Goal: Check status: Check status

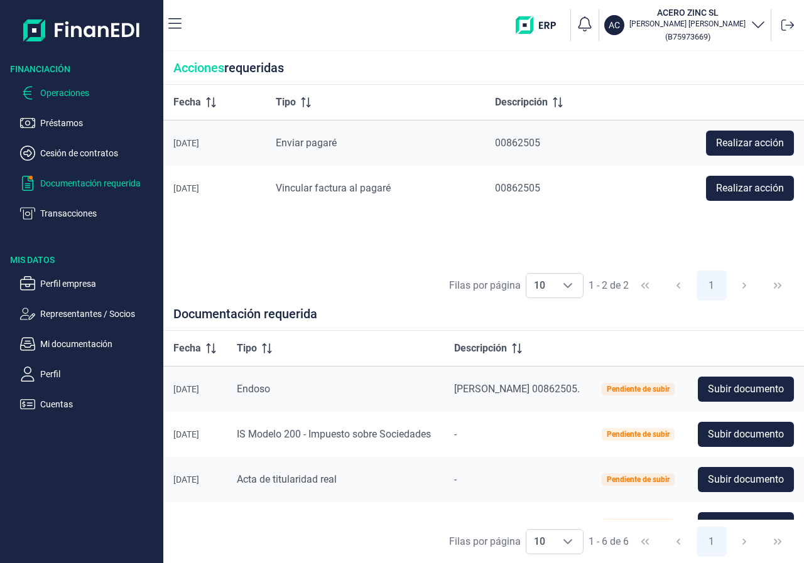
click at [52, 91] on p "Operaciones" at bounding box center [99, 92] width 118 height 15
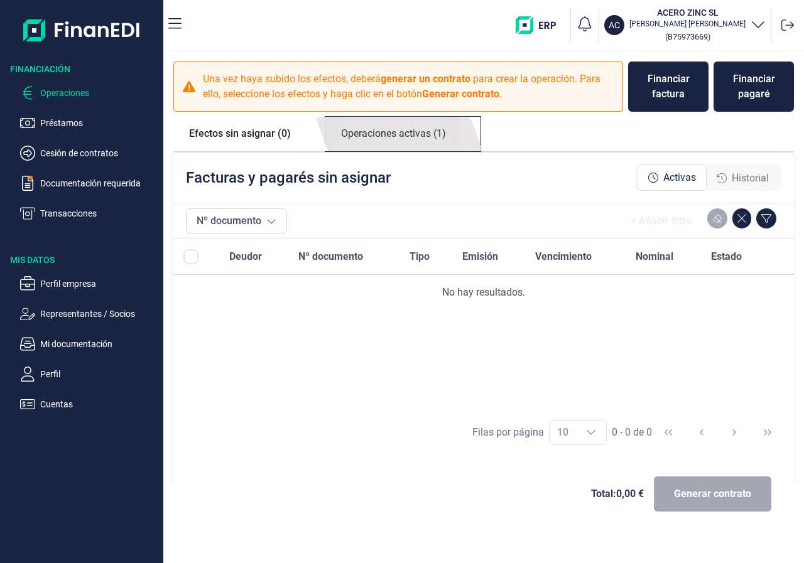
click at [404, 134] on link "Operaciones activas (1)" at bounding box center [393, 134] width 136 height 35
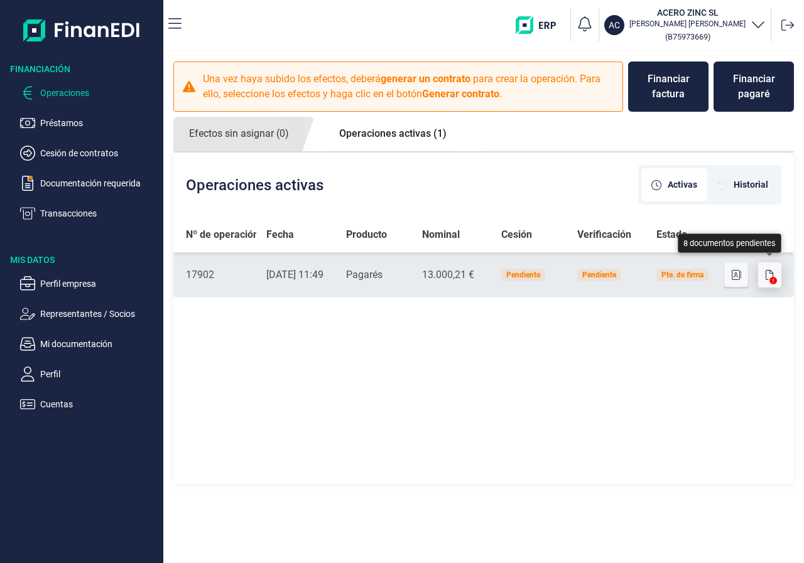
click at [769, 274] on icon "button" at bounding box center [770, 275] width 8 height 10
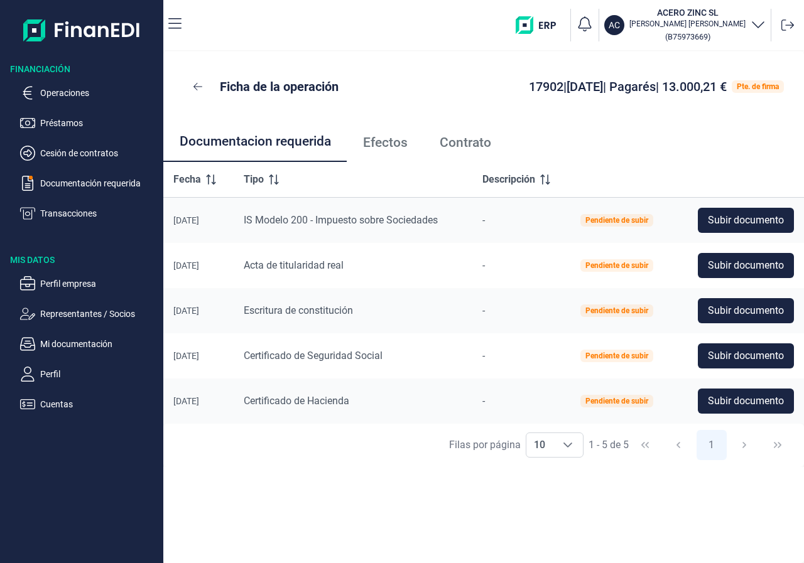
click at [370, 146] on span "Efectos" at bounding box center [385, 142] width 45 height 13
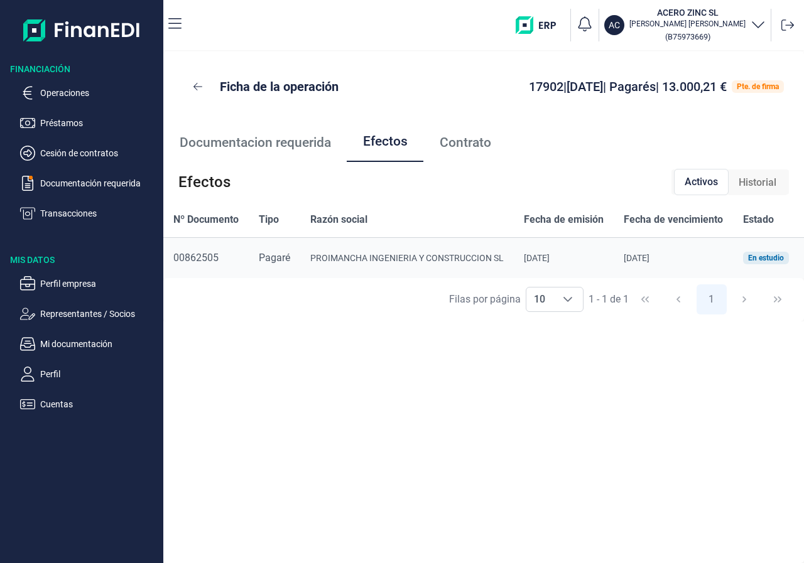
click at [450, 146] on span "Contrato" at bounding box center [465, 142] width 51 height 13
